Goal: Transaction & Acquisition: Purchase product/service

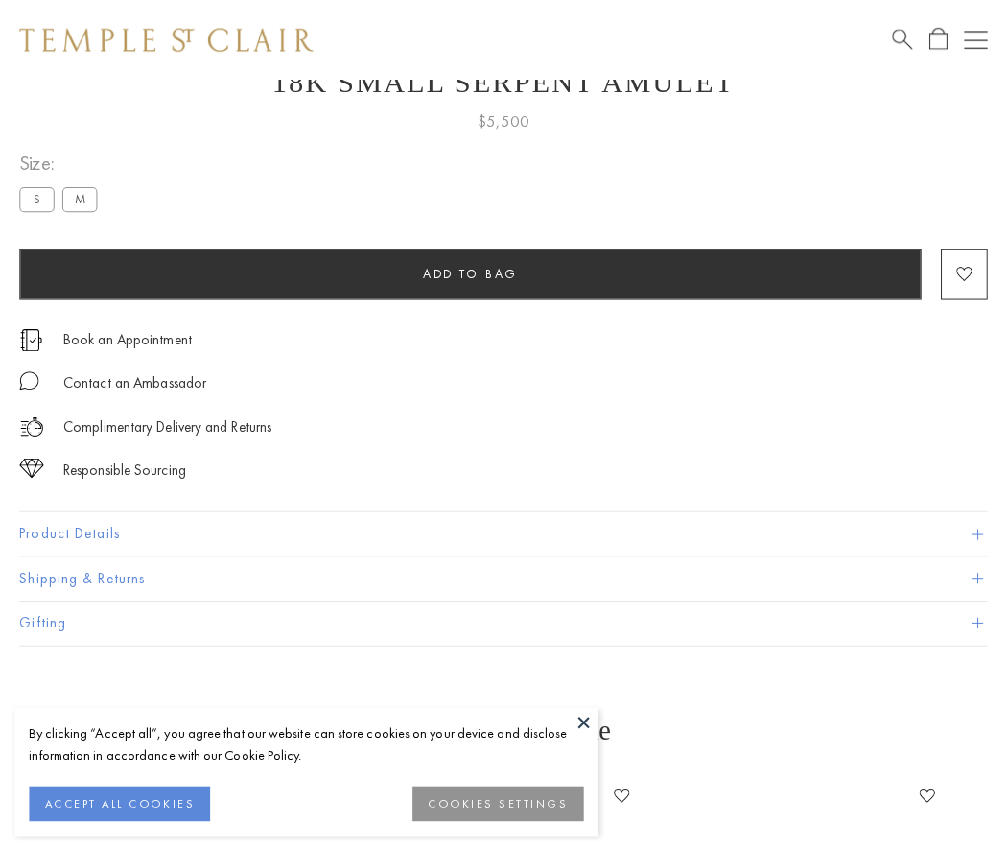
scroll to position [77, 0]
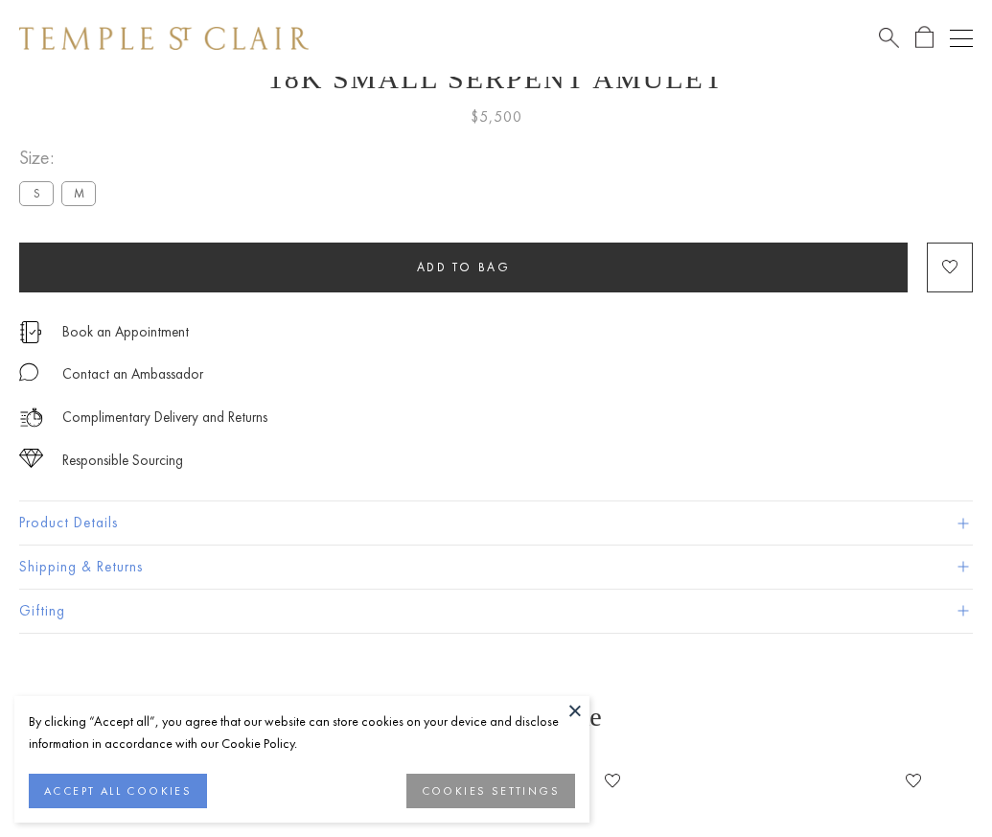
click at [463, 267] on span "Add to bag" at bounding box center [464, 267] width 94 height 16
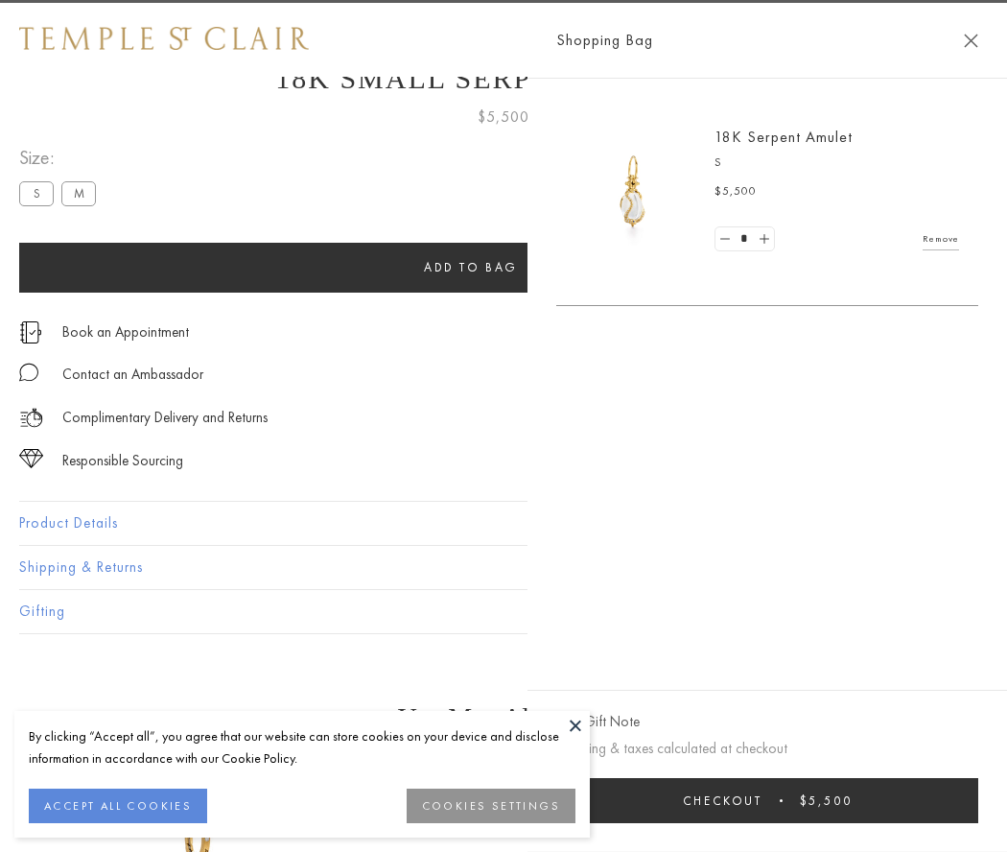
click at [768, 800] on button "Checkout $5,500" at bounding box center [767, 800] width 422 height 45
